Goal: Information Seeking & Learning: Learn about a topic

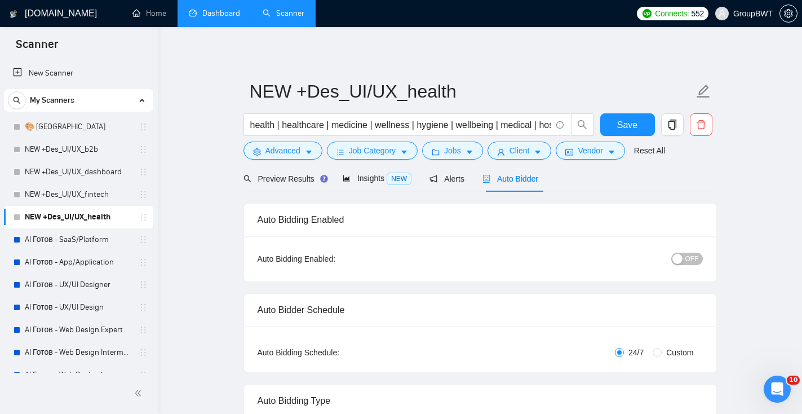
scroll to position [311, 0]
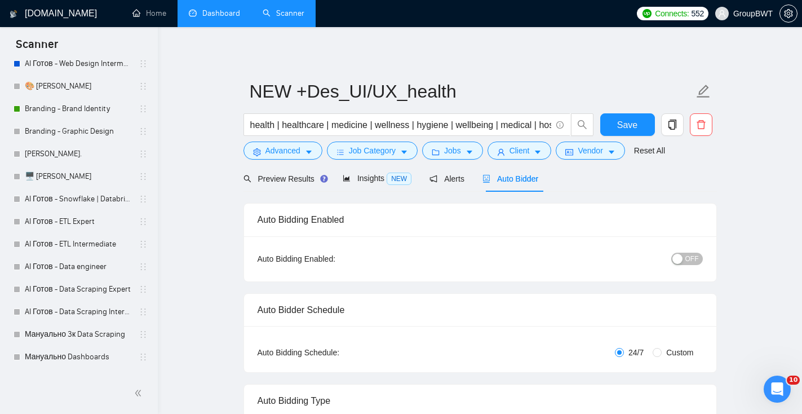
click at [223, 10] on link "Dashboard" at bounding box center [214, 13] width 51 height 10
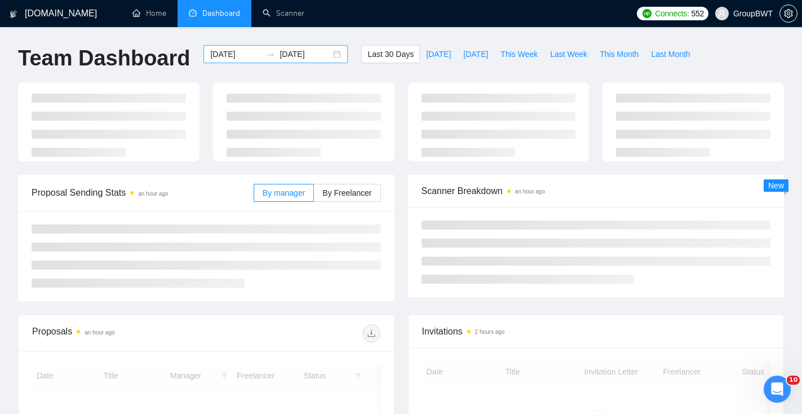
click at [327, 53] on div "2025-09-06 2025-10-06" at bounding box center [275, 54] width 144 height 18
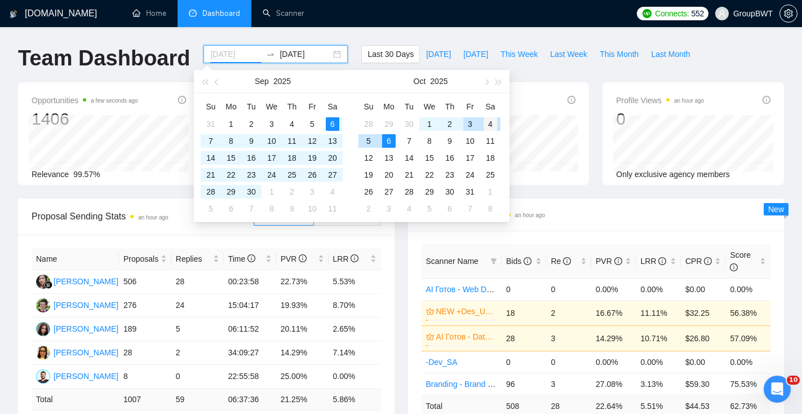
type input "2025-10-04"
click at [493, 123] on div "4" at bounding box center [491, 124] width 14 height 14
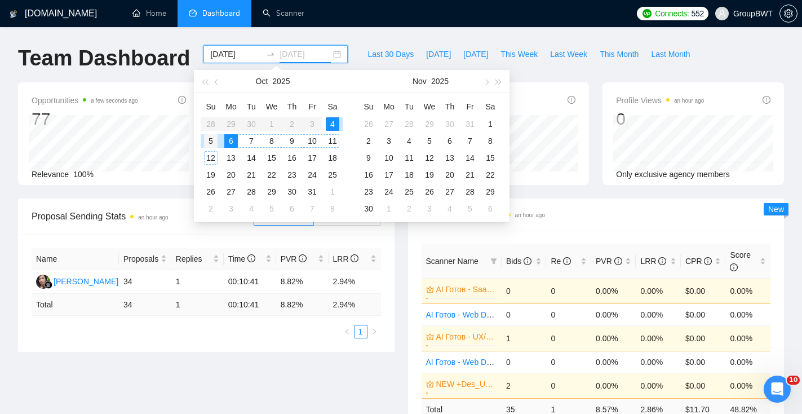
type input "2025-10-05"
click at [211, 142] on div "5" at bounding box center [211, 141] width 14 height 14
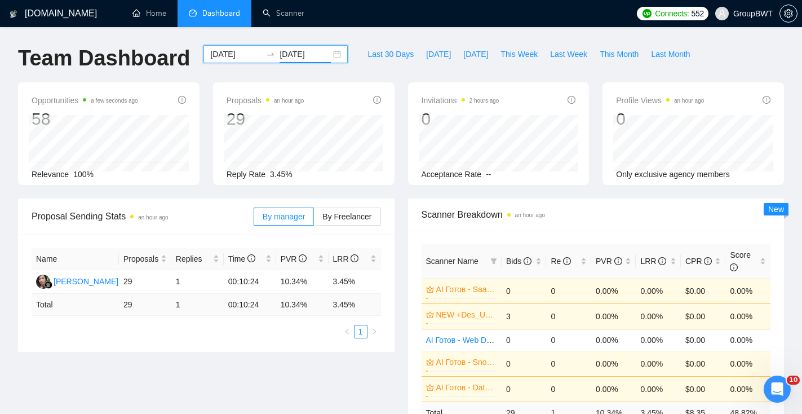
click at [330, 52] on div "2025-10-04 2025-10-05" at bounding box center [275, 54] width 144 height 18
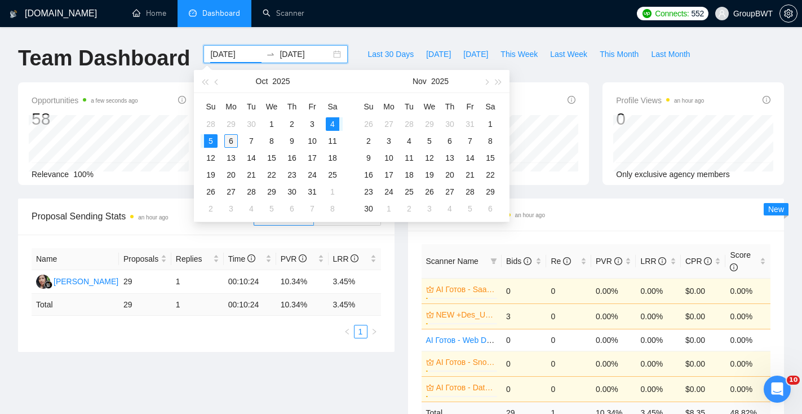
type input "2025-10-06"
click at [233, 139] on div "6" at bounding box center [231, 141] width 14 height 14
type input "2025-10-08"
click at [330, 125] on table "Su Mo Tu We Th Fr Sa 28 29 30 1 2 3 4 5 6 7 8 9 10 11 12 13 14 15 16 17 18 19 2…" at bounding box center [272, 157] width 142 height 119
click at [219, 48] on input "2025-10-06" at bounding box center [235, 54] width 51 height 12
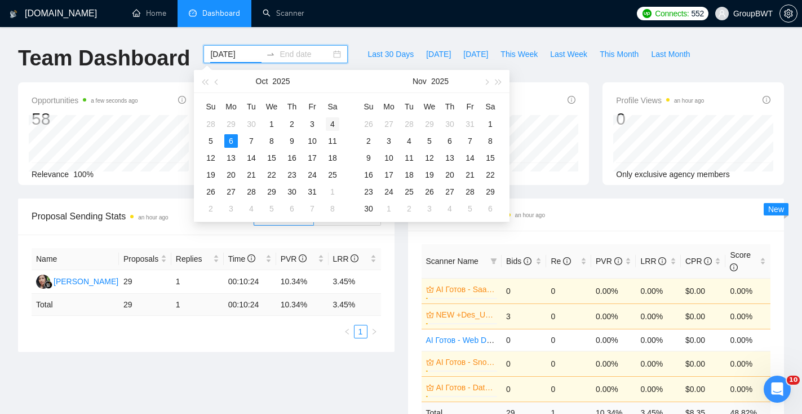
type input "2025-10-04"
click at [331, 121] on div "4" at bounding box center [333, 124] width 14 height 14
type input "2025-10-06"
click at [234, 141] on div "6" at bounding box center [231, 141] width 14 height 14
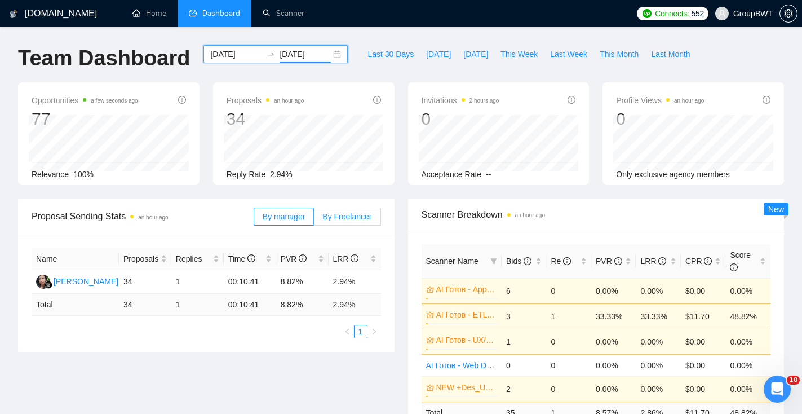
click at [337, 217] on span "By Freelancer" at bounding box center [346, 216] width 49 height 9
click at [314, 219] on input "By Freelancer" at bounding box center [314, 219] width 0 height 0
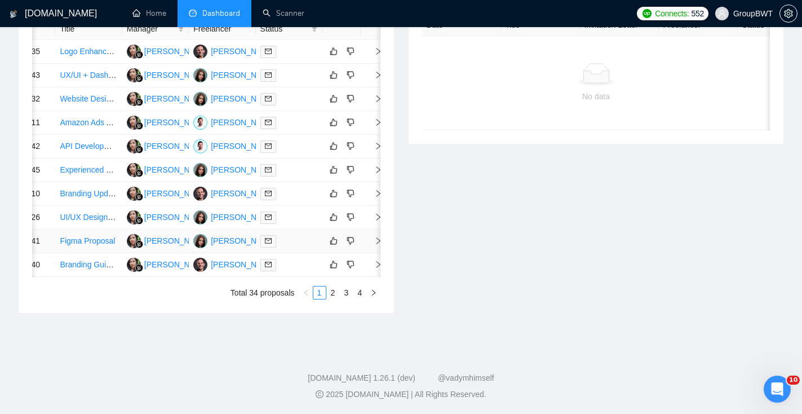
scroll to position [0, 46]
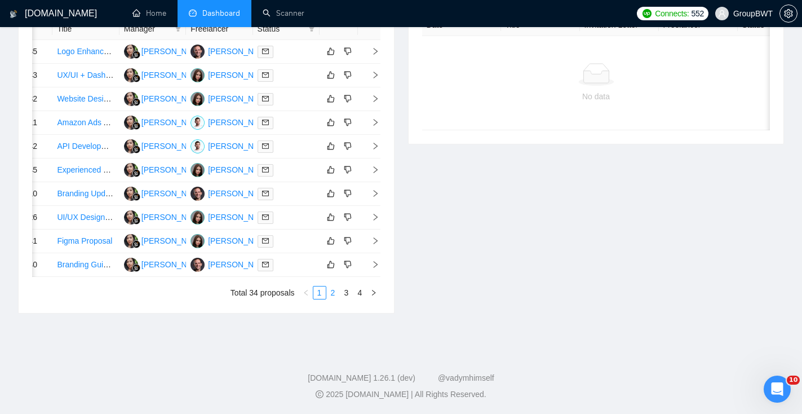
click at [336, 299] on link "2" at bounding box center [333, 292] width 12 height 12
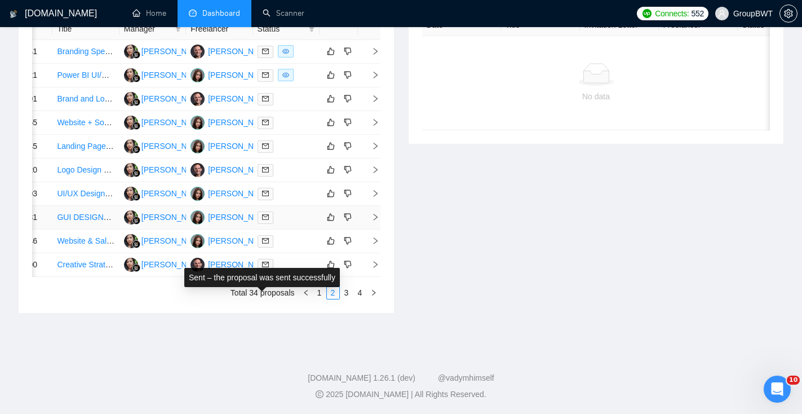
click at [268, 224] on span at bounding box center [266, 217] width 16 height 12
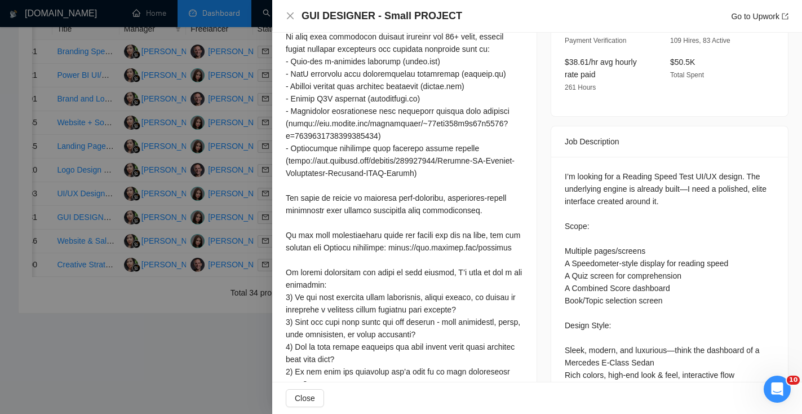
scroll to position [0, 0]
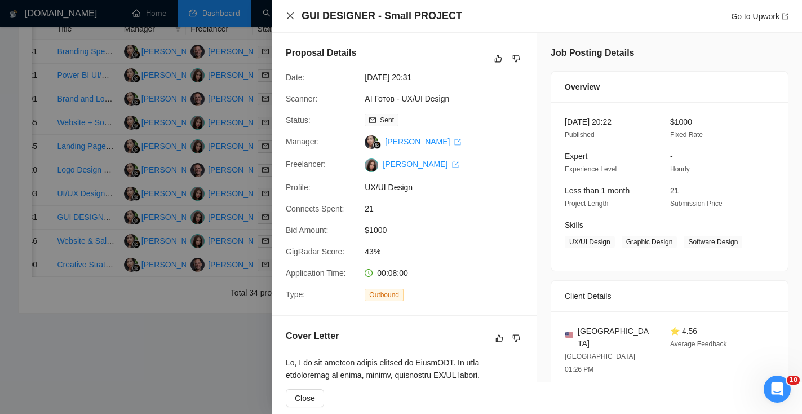
click at [289, 16] on icon "close" at bounding box center [290, 15] width 9 height 9
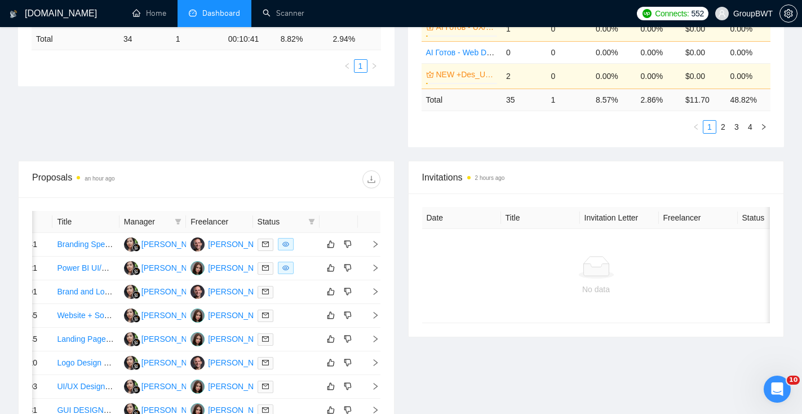
scroll to position [314, 0]
click at [236, 219] on th "Freelancer" at bounding box center [219, 221] width 67 height 22
click at [179, 221] on icon "filter" at bounding box center [178, 220] width 7 height 7
click at [202, 200] on div "Date Title Manager Freelancer Status 05 Oct, 2025 04:41 Branding Specialist for…" at bounding box center [206, 350] width 375 height 308
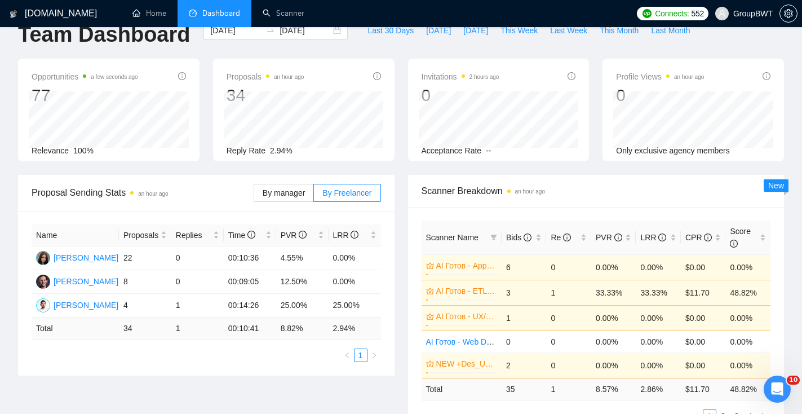
scroll to position [0, 0]
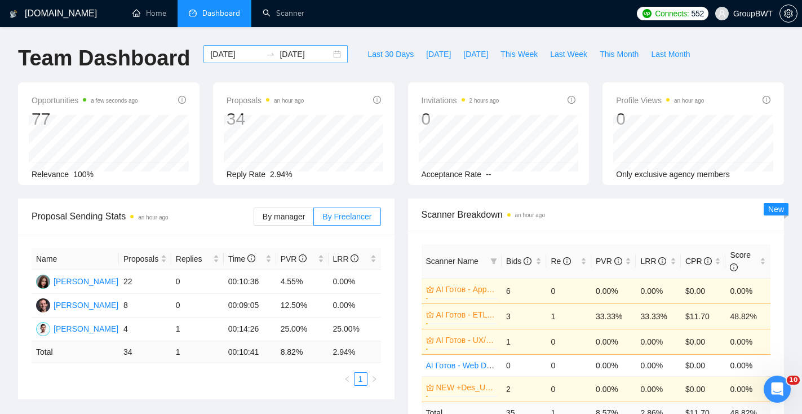
click at [331, 54] on div "2025-10-04 2025-10-06" at bounding box center [275, 54] width 144 height 18
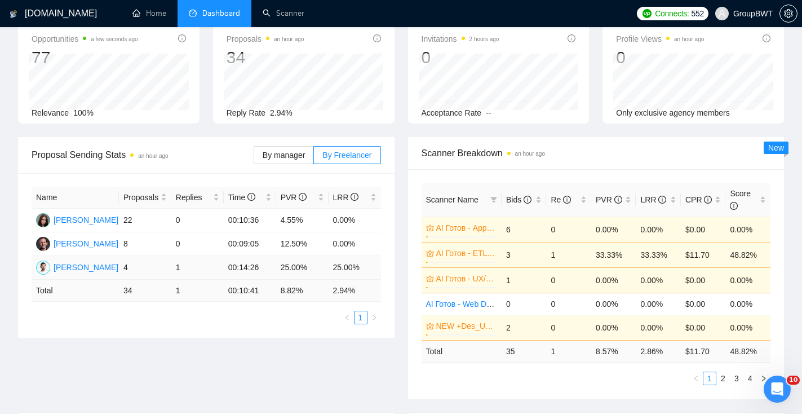
scroll to position [50, 0]
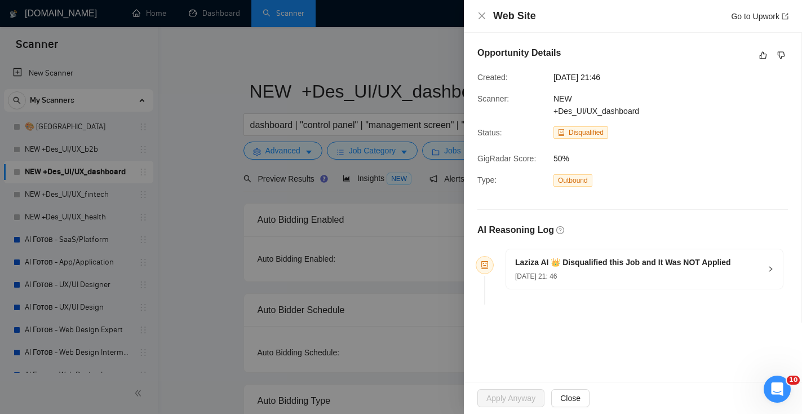
click at [760, 267] on div "Laziza AI 👑 Disqualified this Job and It Was NOT Applied 03 Oct, 2025 21: 46" at bounding box center [644, 268] width 277 height 39
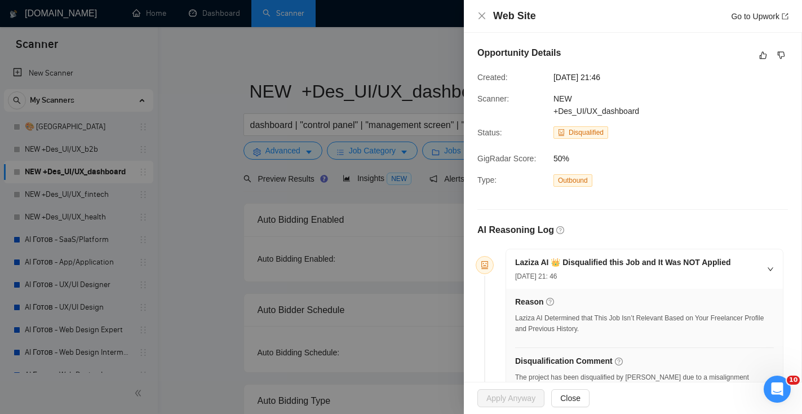
click at [250, 53] on div at bounding box center [401, 207] width 802 height 414
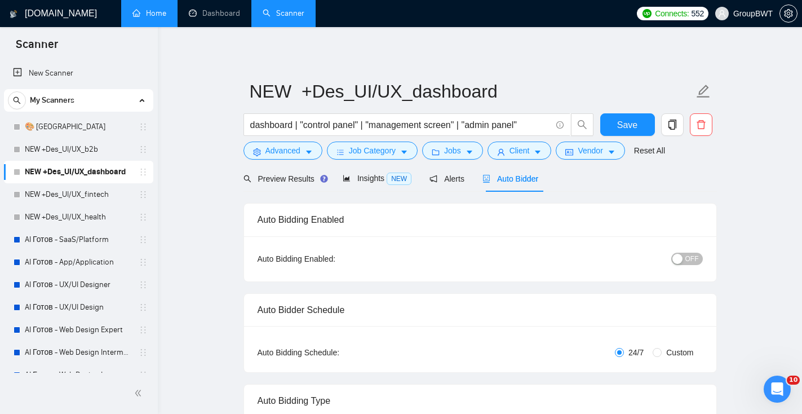
click at [149, 17] on link "Home" at bounding box center [149, 13] width 34 height 10
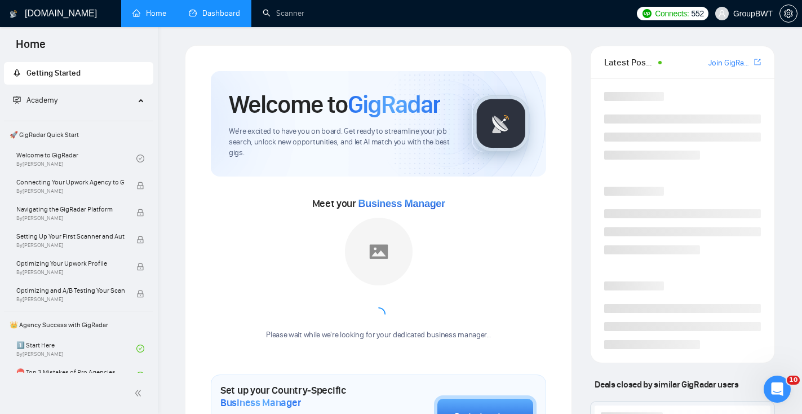
click at [201, 12] on link "Dashboard" at bounding box center [214, 13] width 51 height 10
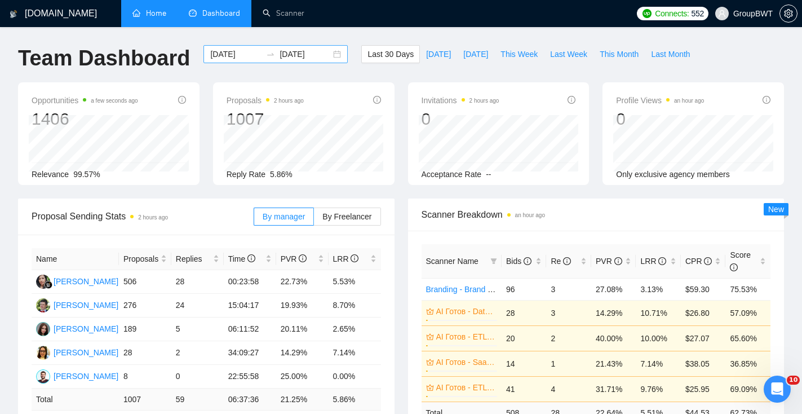
click at [322, 58] on div "2025-09-06 2025-10-06" at bounding box center [275, 54] width 144 height 18
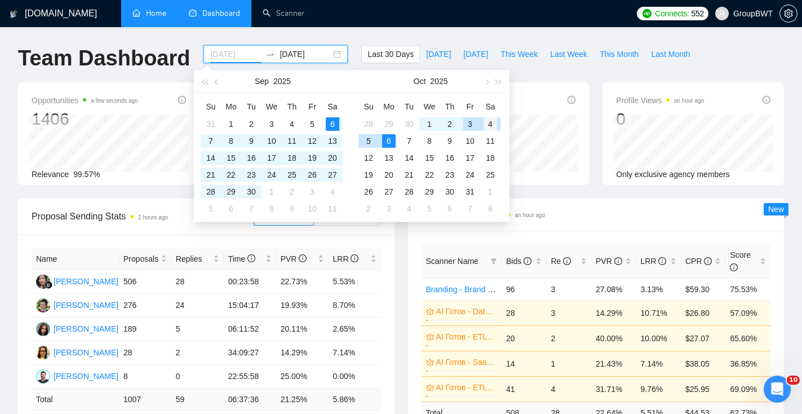
type input "2025-10-04"
click at [489, 126] on div "4" at bounding box center [491, 124] width 14 height 14
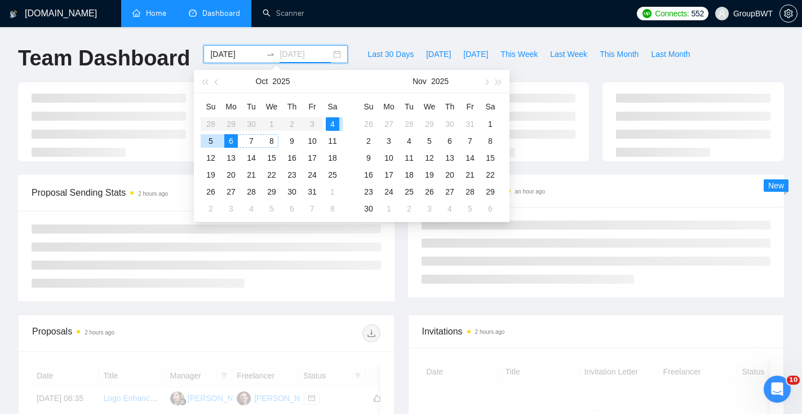
type input "2025-10-06"
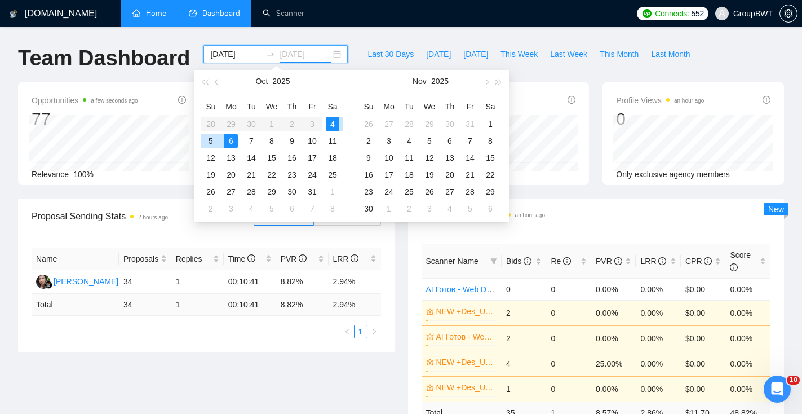
click at [231, 141] on div "6" at bounding box center [231, 141] width 14 height 14
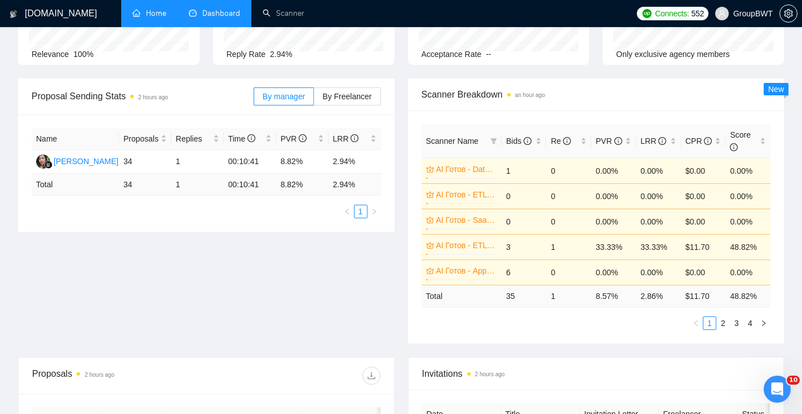
scroll to position [118, 0]
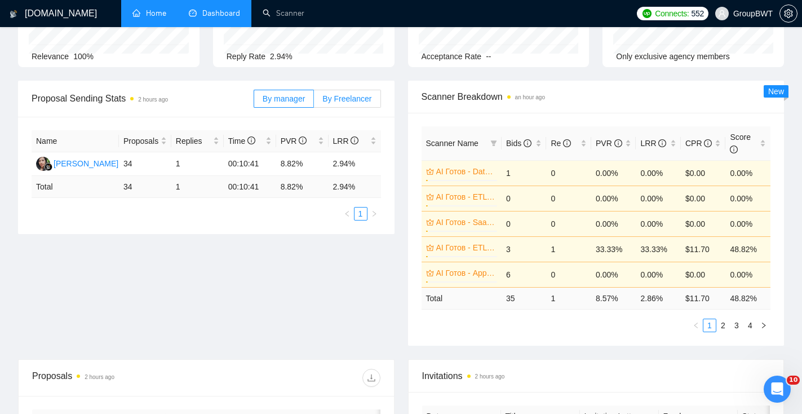
click at [353, 95] on span "By Freelancer" at bounding box center [346, 98] width 49 height 9
click at [314, 101] on input "By Freelancer" at bounding box center [314, 101] width 0 height 0
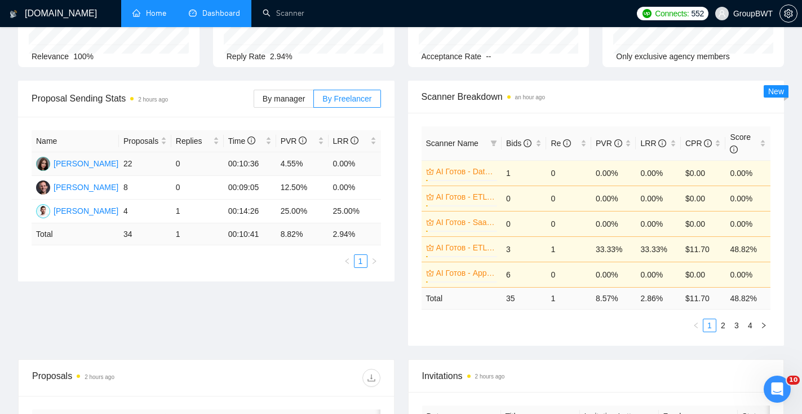
click at [116, 157] on div "[PERSON_NAME]" at bounding box center [77, 164] width 82 height 14
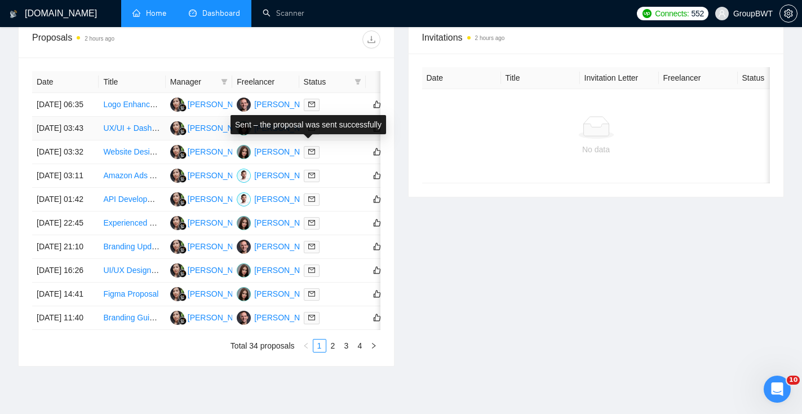
scroll to position [457, 0]
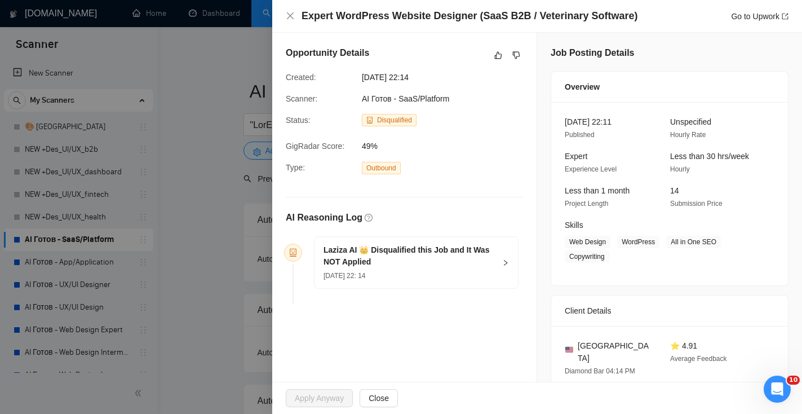
click at [498, 260] on div "Laziza AI 👑 Disqualified this Job and It Was NOT Applied 03 Oct, 2025 22: 14" at bounding box center [415, 262] width 203 height 51
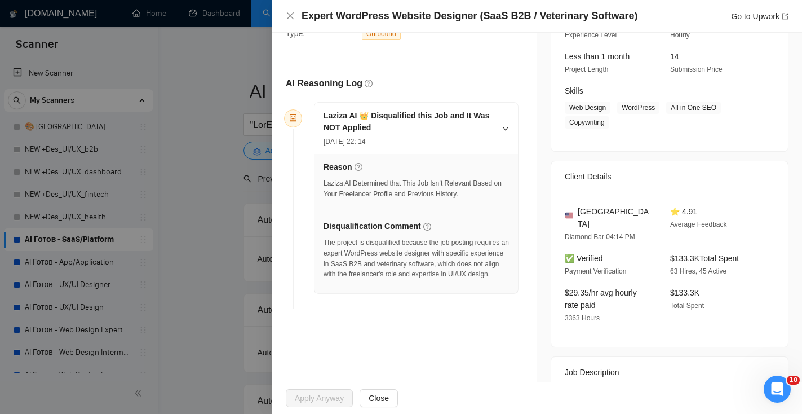
scroll to position [135, 0]
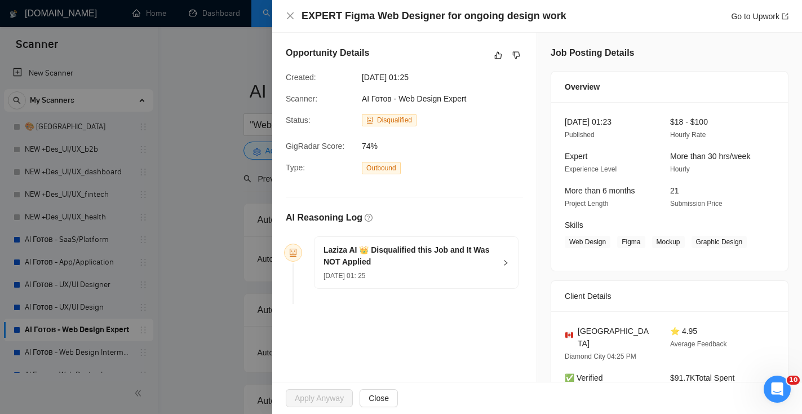
click at [481, 281] on div "04 Oct, 2025 01: 25" at bounding box center [409, 275] width 172 height 12
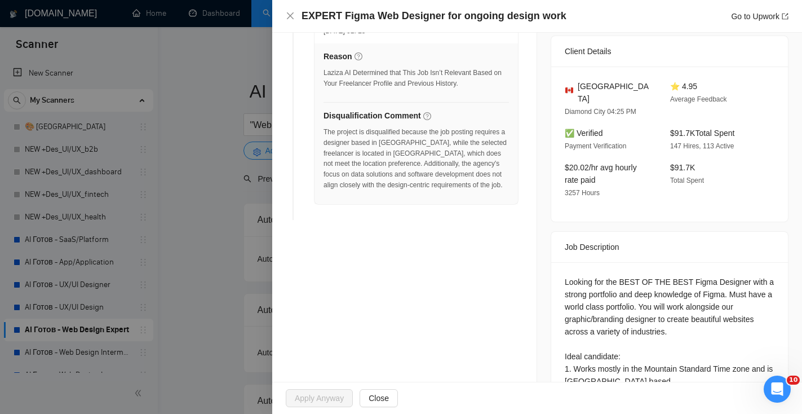
scroll to position [204, 0]
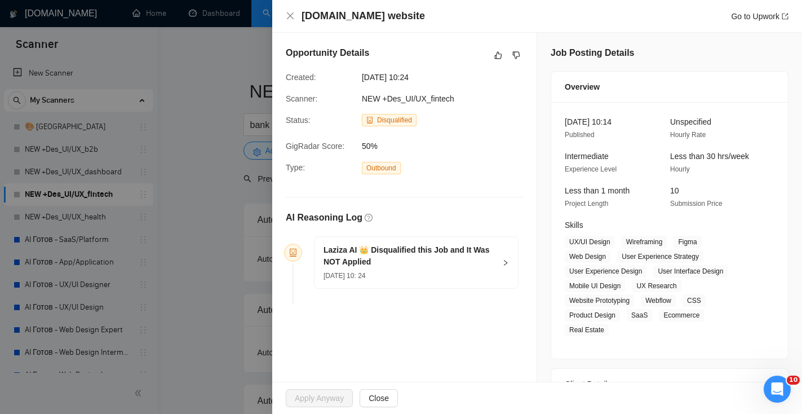
click at [480, 266] on h5 "Laziza AI 👑 Disqualified this Job and It Was NOT Applied" at bounding box center [409, 256] width 172 height 24
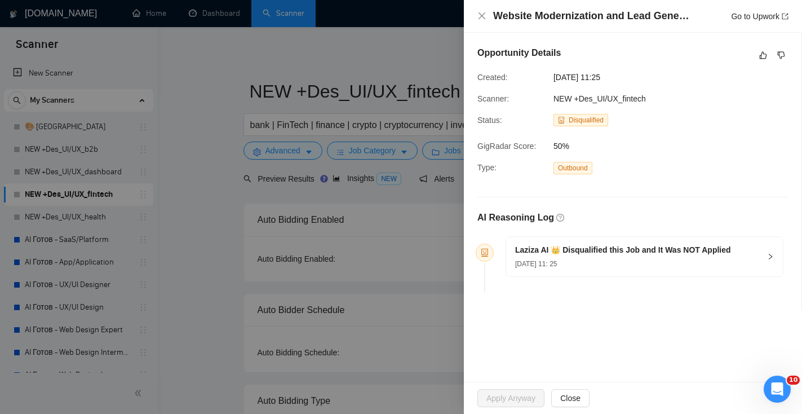
click at [649, 264] on div "[DATE] 11: 25" at bounding box center [623, 263] width 216 height 12
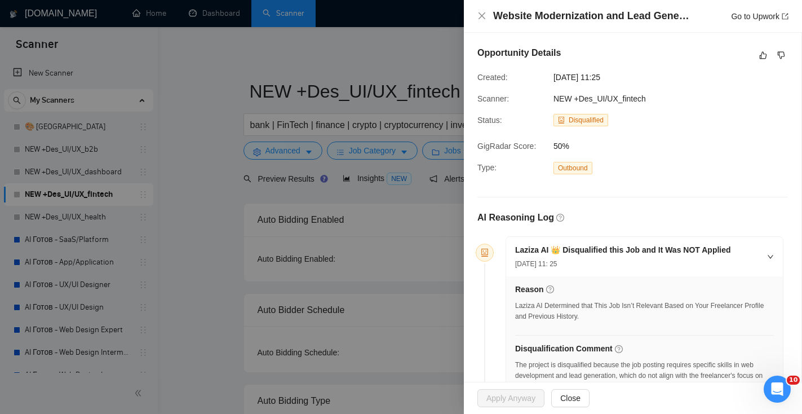
scroll to position [67, 0]
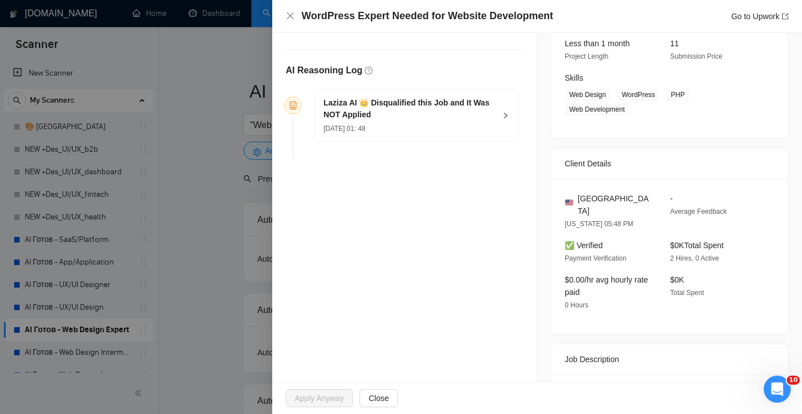
scroll to position [154, 0]
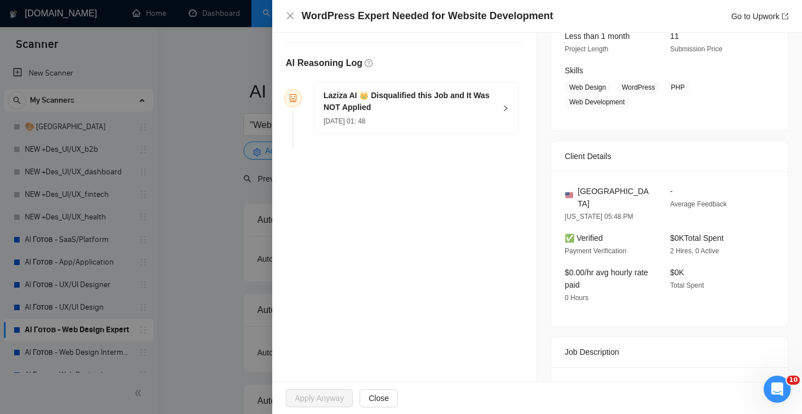
click at [503, 112] on icon "right" at bounding box center [505, 108] width 7 height 7
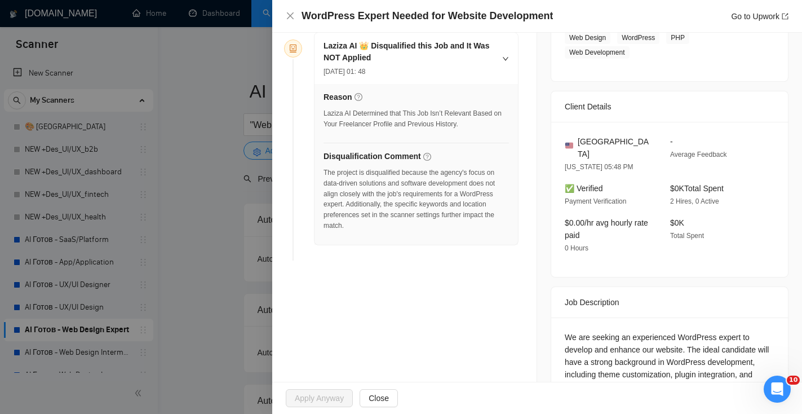
scroll to position [202, 0]
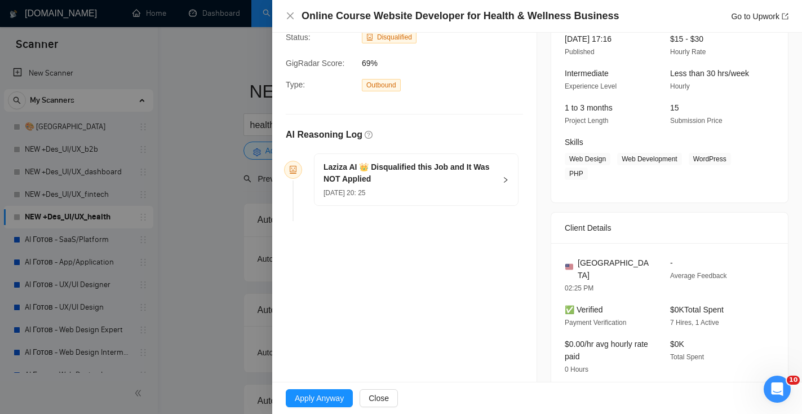
scroll to position [94, 0]
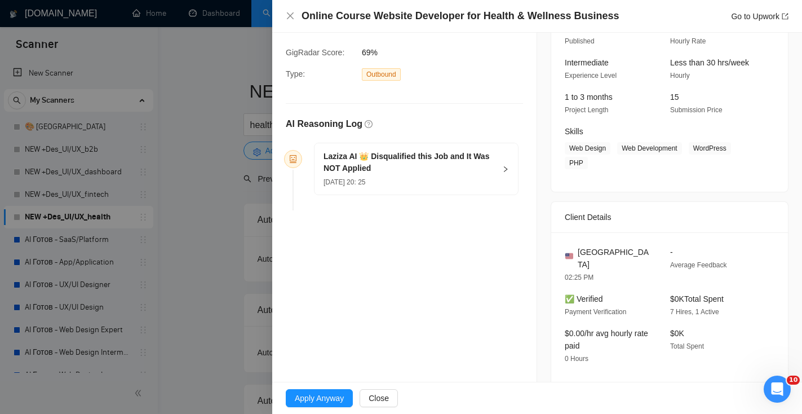
click at [487, 175] on div "[DATE] 20: 25" at bounding box center [409, 181] width 172 height 12
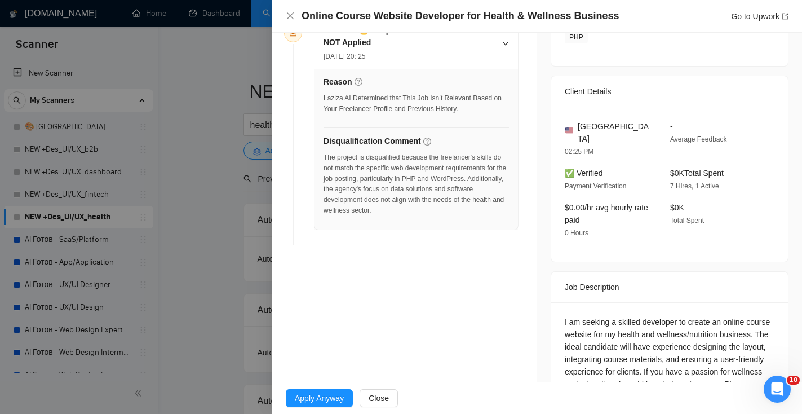
scroll to position [224, 0]
